Goal: Information Seeking & Learning: Learn about a topic

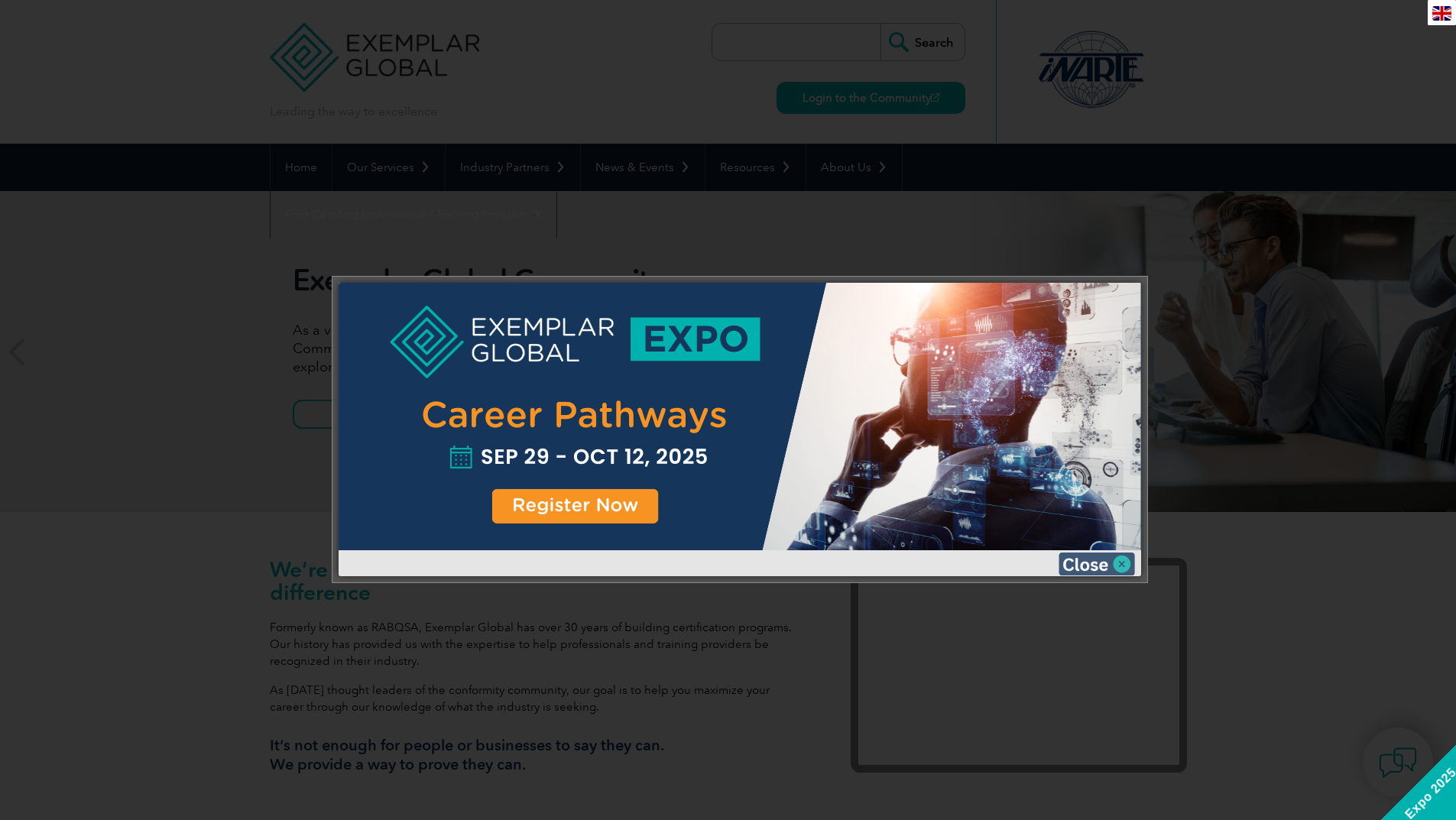
click at [1127, 560] on img at bounding box center [1097, 564] width 77 height 23
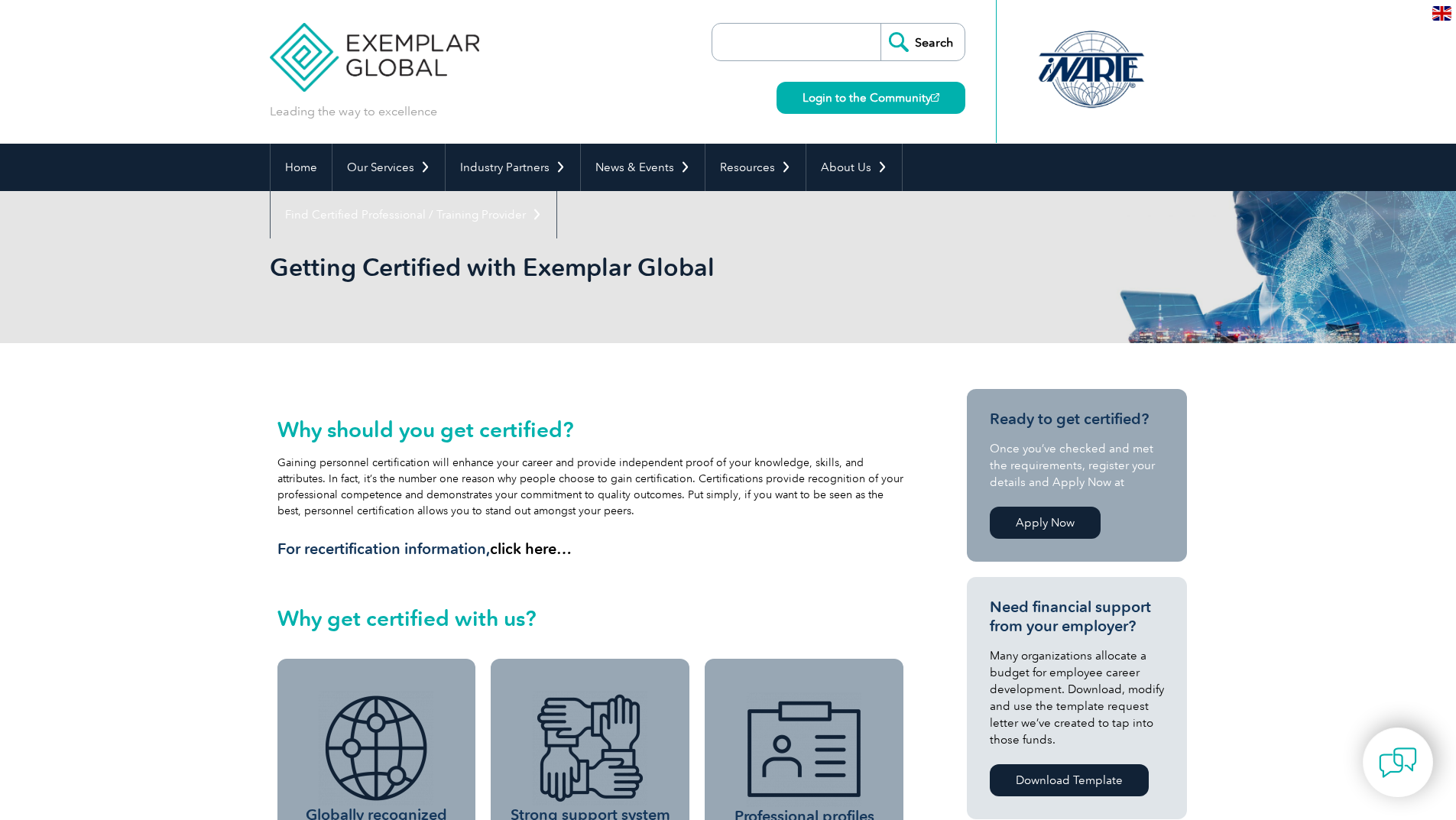
click at [796, 41] on input "search" at bounding box center [800, 42] width 160 height 37
click at [152, 284] on div "Getting Certified with Exemplar Global" at bounding box center [728, 267] width 1456 height 153
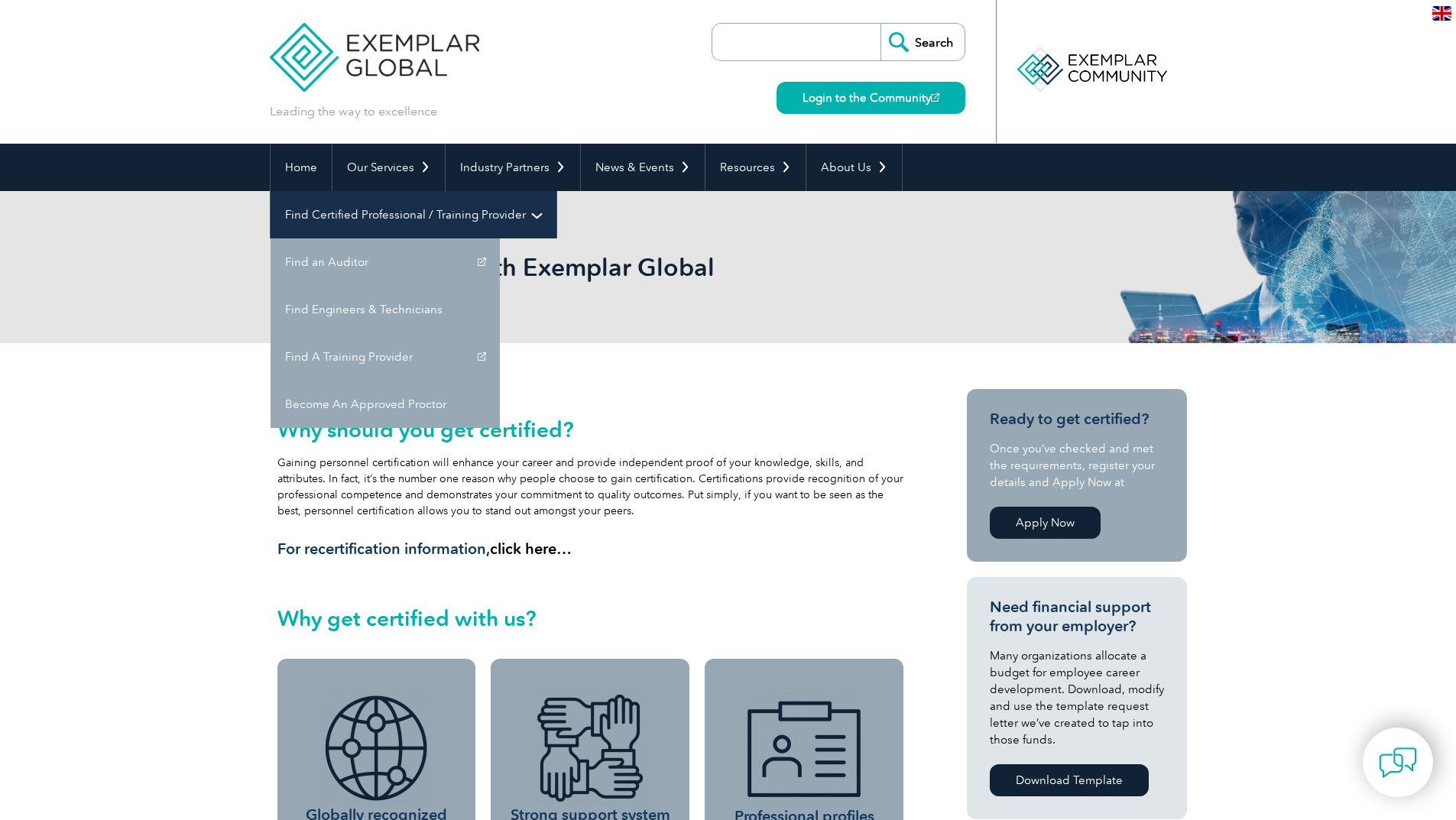
click at [556, 191] on link "Find Certified Professional / Training Provider" at bounding box center [413, 214] width 286 height 47
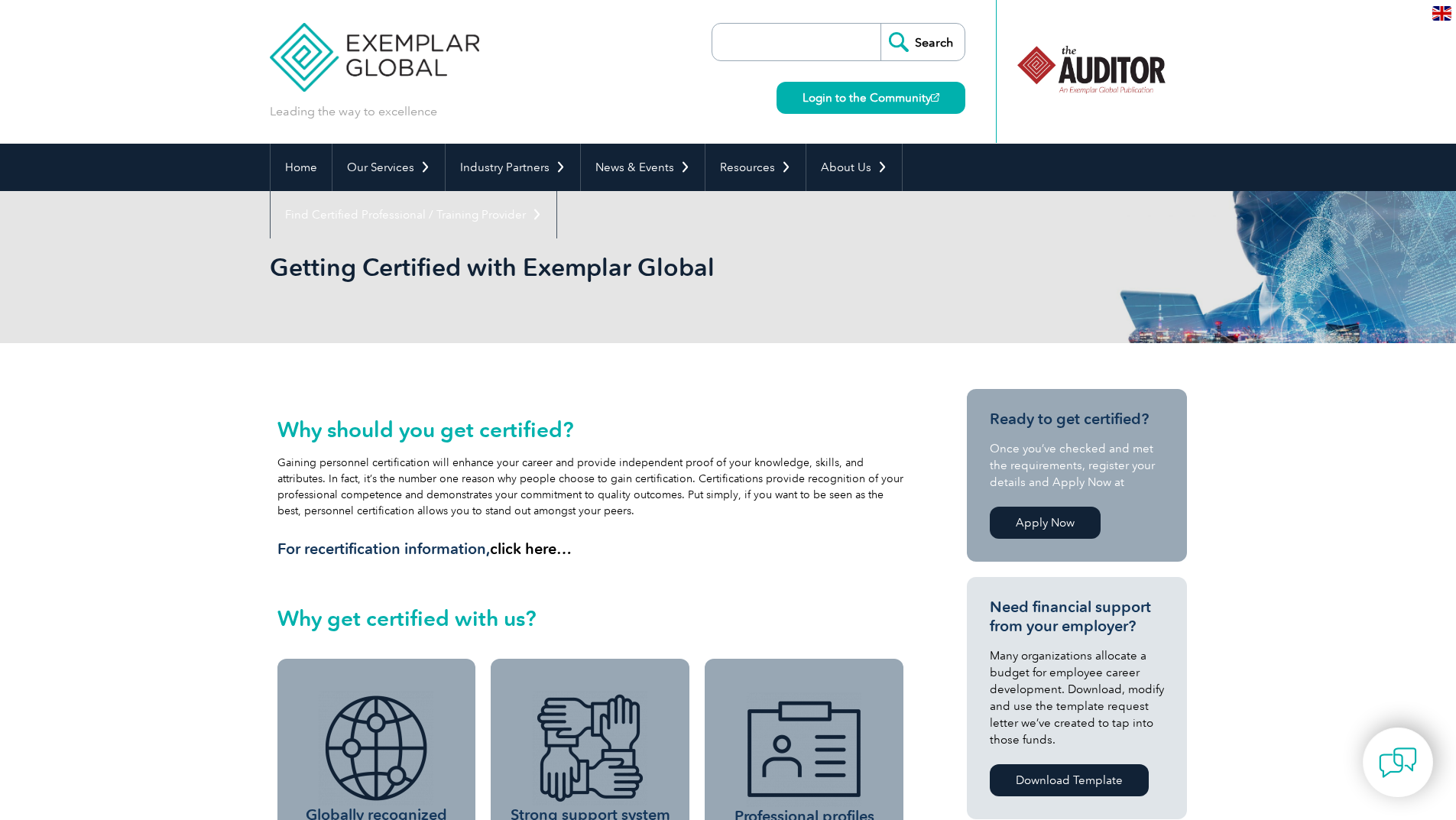
drag, startPoint x: 1137, startPoint y: 71, endPoint x: 886, endPoint y: 71, distance: 251.0
click at [895, 68] on div "Leading the way to excellence Search" at bounding box center [728, 72] width 917 height 144
drag, startPoint x: 1093, startPoint y: 50, endPoint x: 947, endPoint y: 57, distance: 146.2
click at [958, 56] on div "Leading the way to excellence Search" at bounding box center [728, 72] width 917 height 144
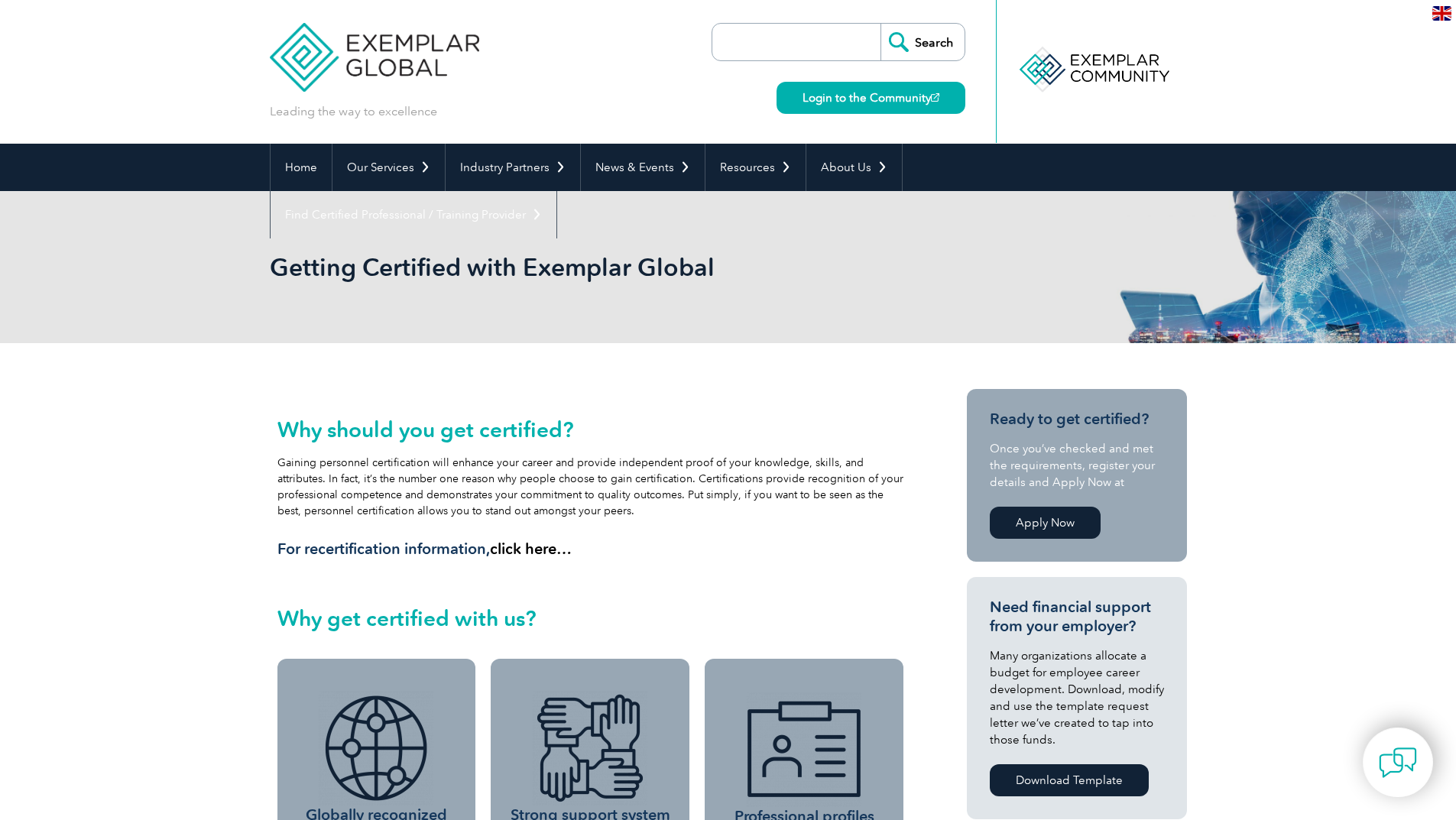
click at [1124, 62] on div at bounding box center [1093, 69] width 152 height 84
drag, startPoint x: 1078, startPoint y: 105, endPoint x: 884, endPoint y: 110, distance: 194.1
click at [886, 111] on div "Leading the way to excellence Search" at bounding box center [728, 72] width 917 height 144
drag, startPoint x: 1102, startPoint y: 86, endPoint x: 945, endPoint y: 77, distance: 157.3
click at [950, 77] on div "Leading the way to excellence Search" at bounding box center [728, 72] width 917 height 144
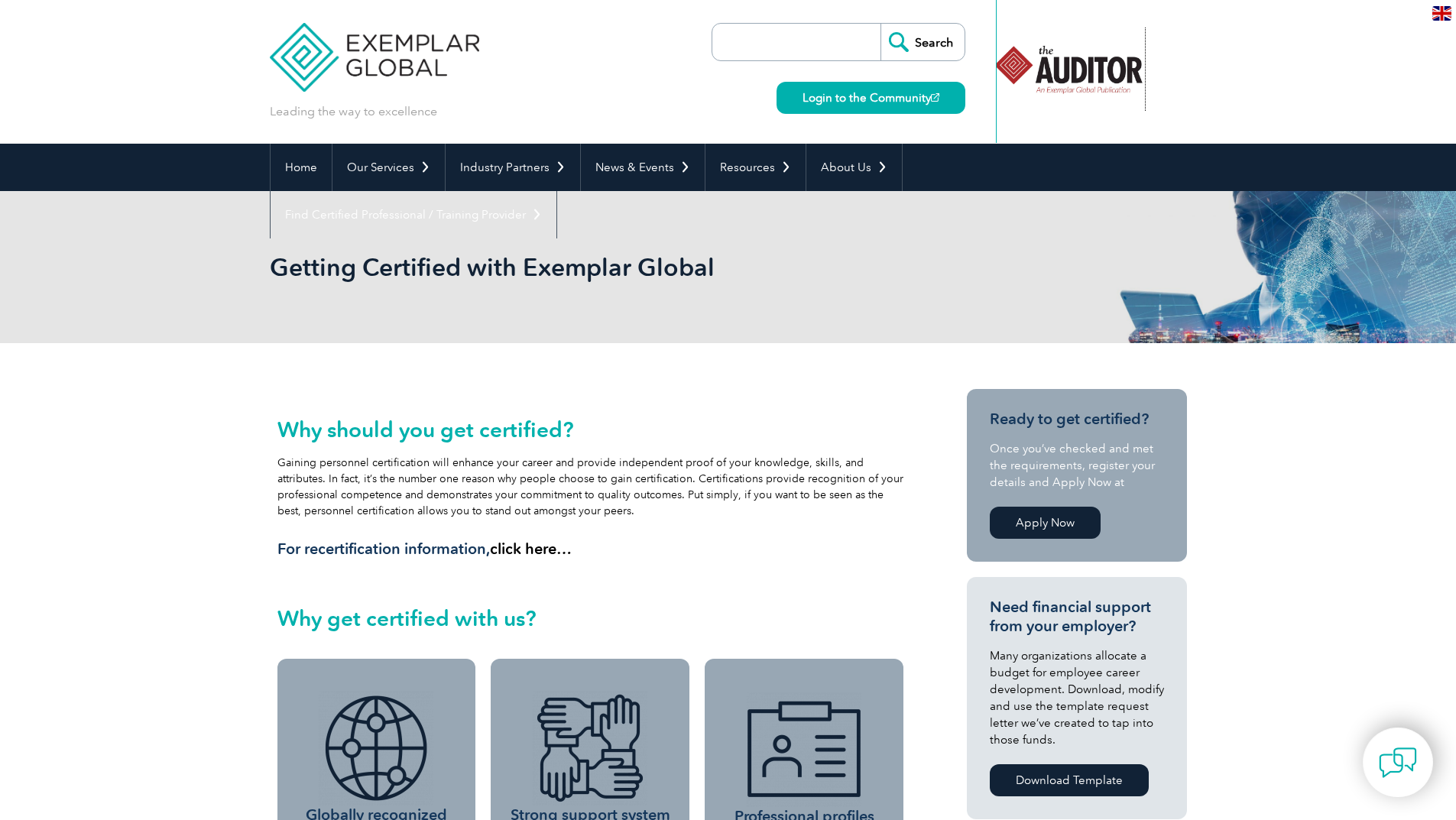
drag, startPoint x: 1128, startPoint y: 87, endPoint x: 956, endPoint y: 75, distance: 172.4
click at [962, 77] on div "Leading the way to excellence Search" at bounding box center [728, 72] width 917 height 144
drag, startPoint x: 1120, startPoint y: 81, endPoint x: 980, endPoint y: 81, distance: 140.0
click at [981, 81] on div "Leading the way to excellence Search" at bounding box center [728, 72] width 917 height 144
click at [920, 83] on div "Leading the way to excellence Search" at bounding box center [728, 72] width 917 height 144
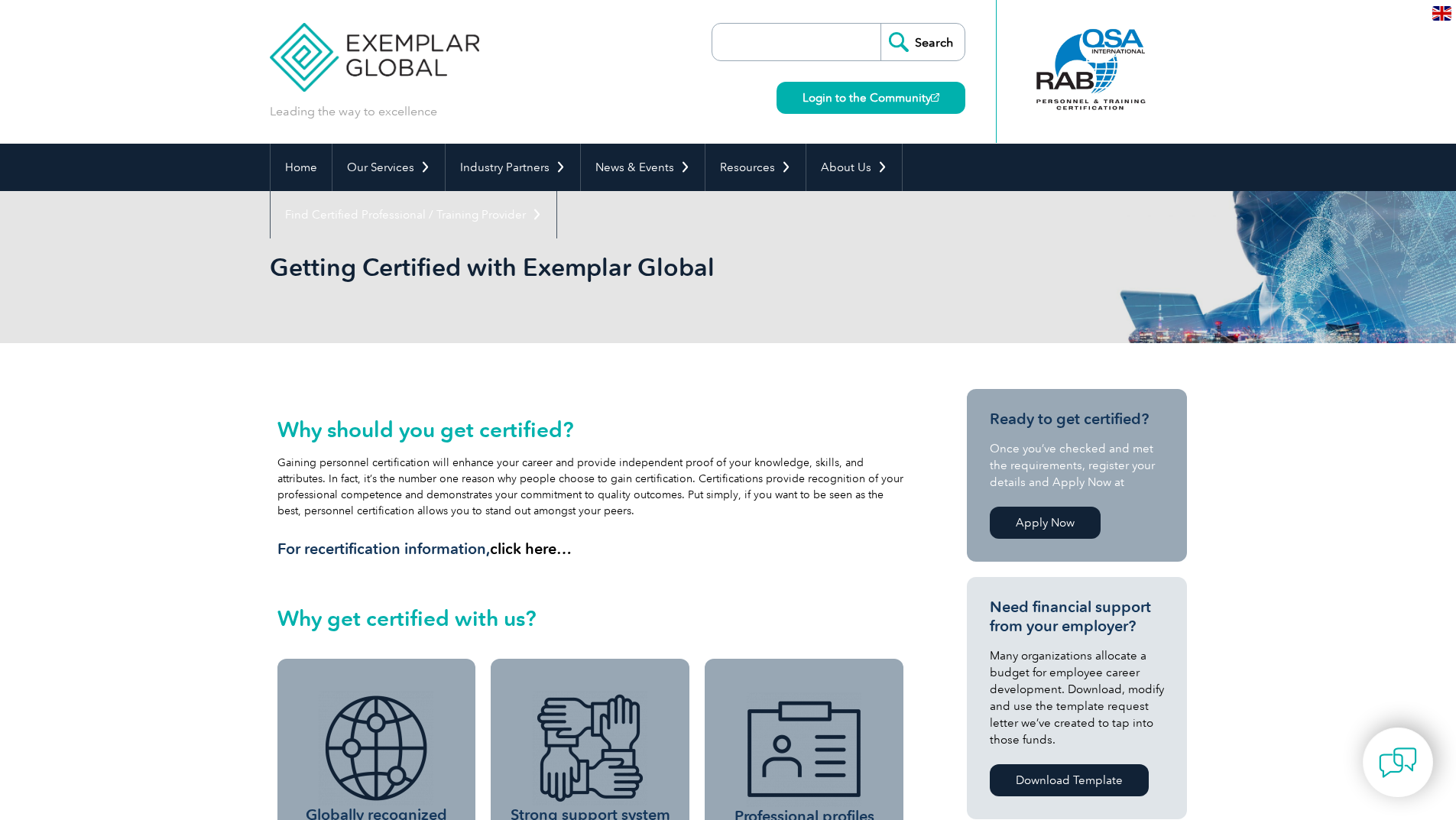
drag, startPoint x: 997, startPoint y: 92, endPoint x: 1031, endPoint y: 91, distance: 34.0
click at [958, 93] on div "Leading the way to excellence Search" at bounding box center [728, 72] width 917 height 144
drag, startPoint x: 1137, startPoint y: 91, endPoint x: 925, endPoint y: 74, distance: 212.7
click at [886, 76] on div "Leading the way to excellence Search" at bounding box center [728, 72] width 917 height 144
drag, startPoint x: 1110, startPoint y: 86, endPoint x: 618, endPoint y: 65, distance: 492.4
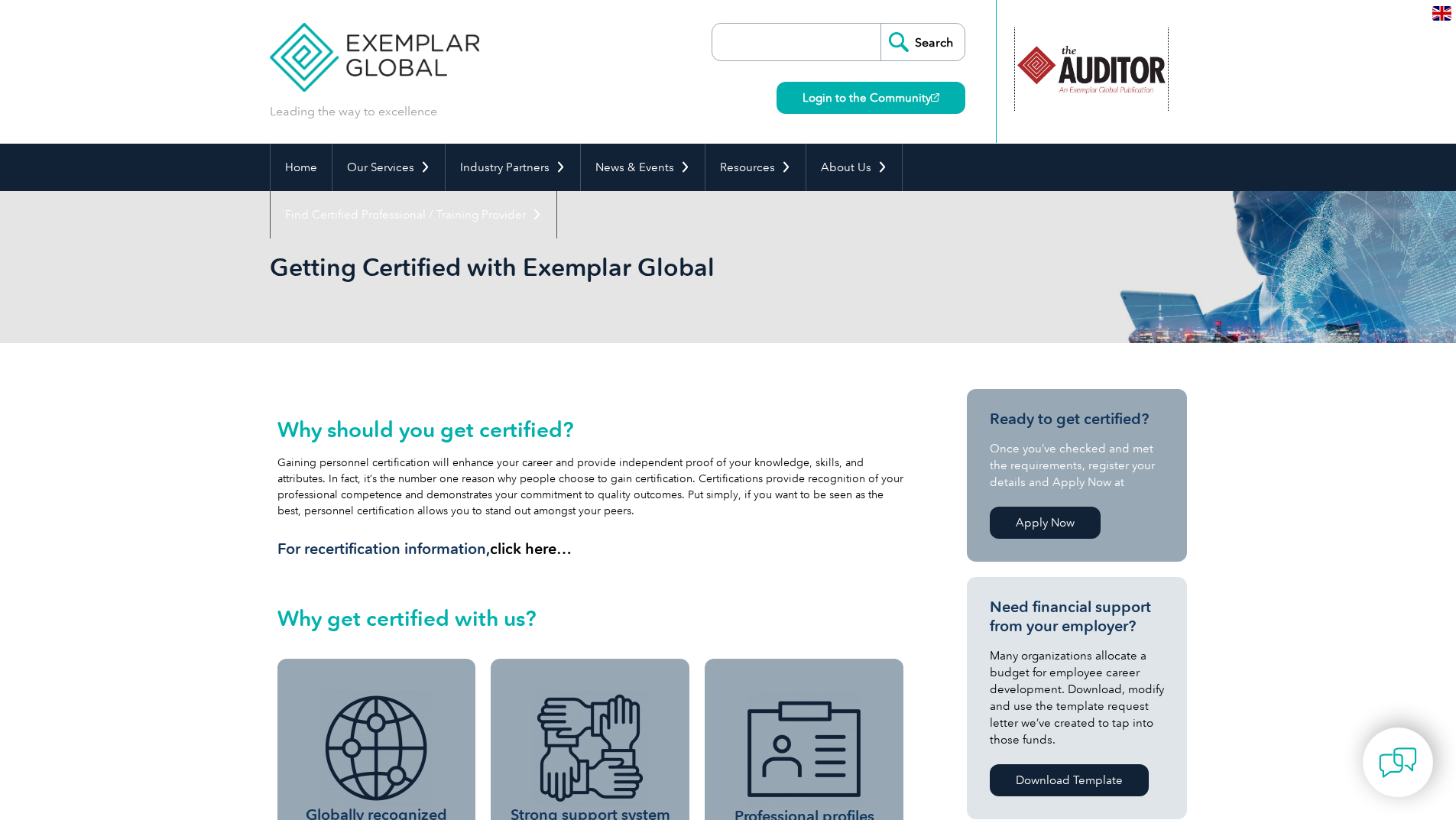
click at [757, 81] on div "Leading the way to excellence Search" at bounding box center [728, 72] width 917 height 144
drag, startPoint x: 1037, startPoint y: 71, endPoint x: 888, endPoint y: 74, distance: 149.0
click at [911, 73] on div "Leading the way to excellence Search" at bounding box center [728, 72] width 917 height 144
drag, startPoint x: 1095, startPoint y: 78, endPoint x: 880, endPoint y: 65, distance: 215.4
click at [880, 65] on div "Leading the way to excellence Search" at bounding box center [728, 72] width 917 height 144
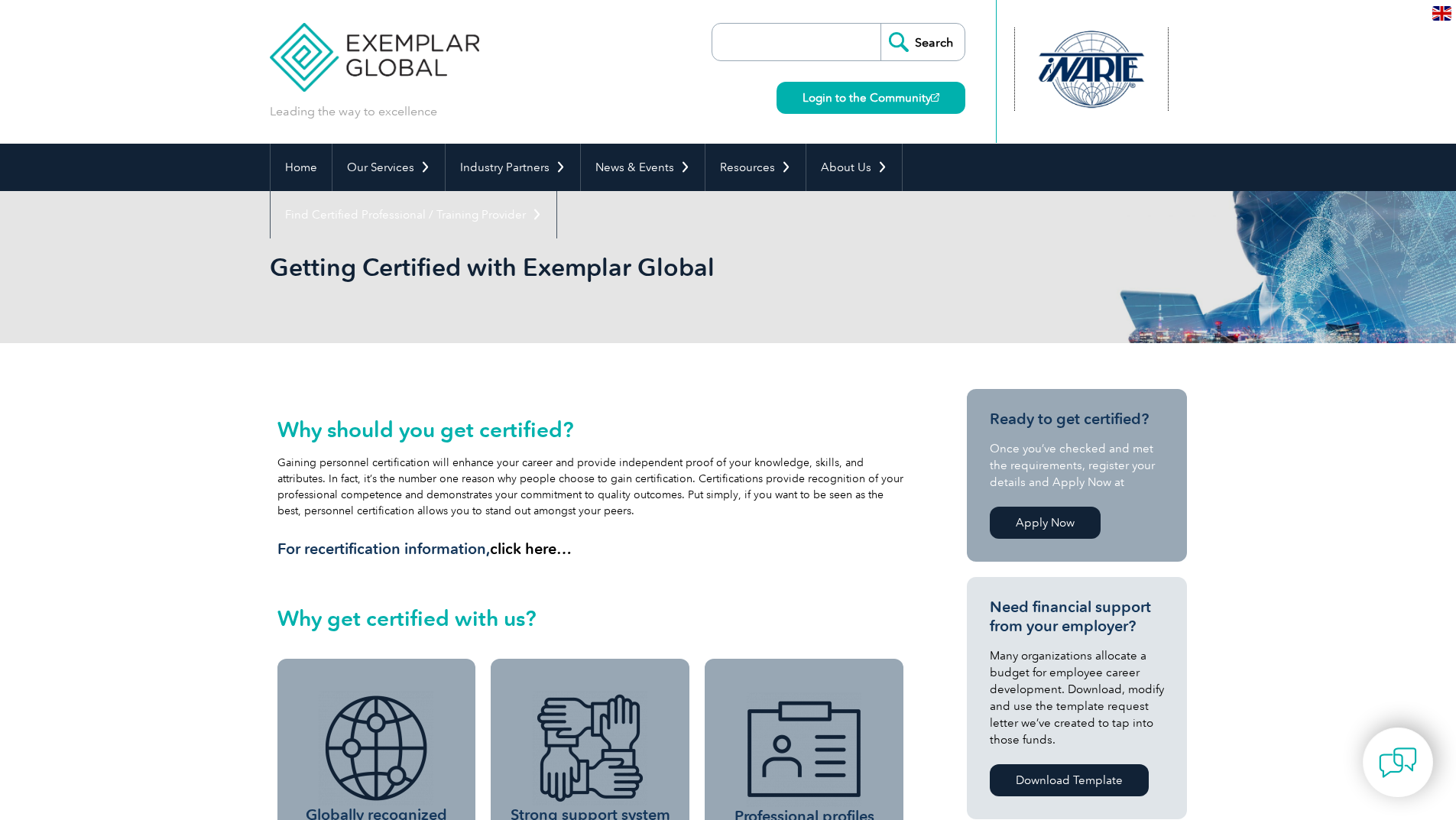
drag, startPoint x: 1075, startPoint y: 57, endPoint x: 913, endPoint y: 56, distance: 162.0
click at [918, 57] on div "Leading the way to excellence Search" at bounding box center [728, 72] width 917 height 144
